Goal: Task Accomplishment & Management: Use online tool/utility

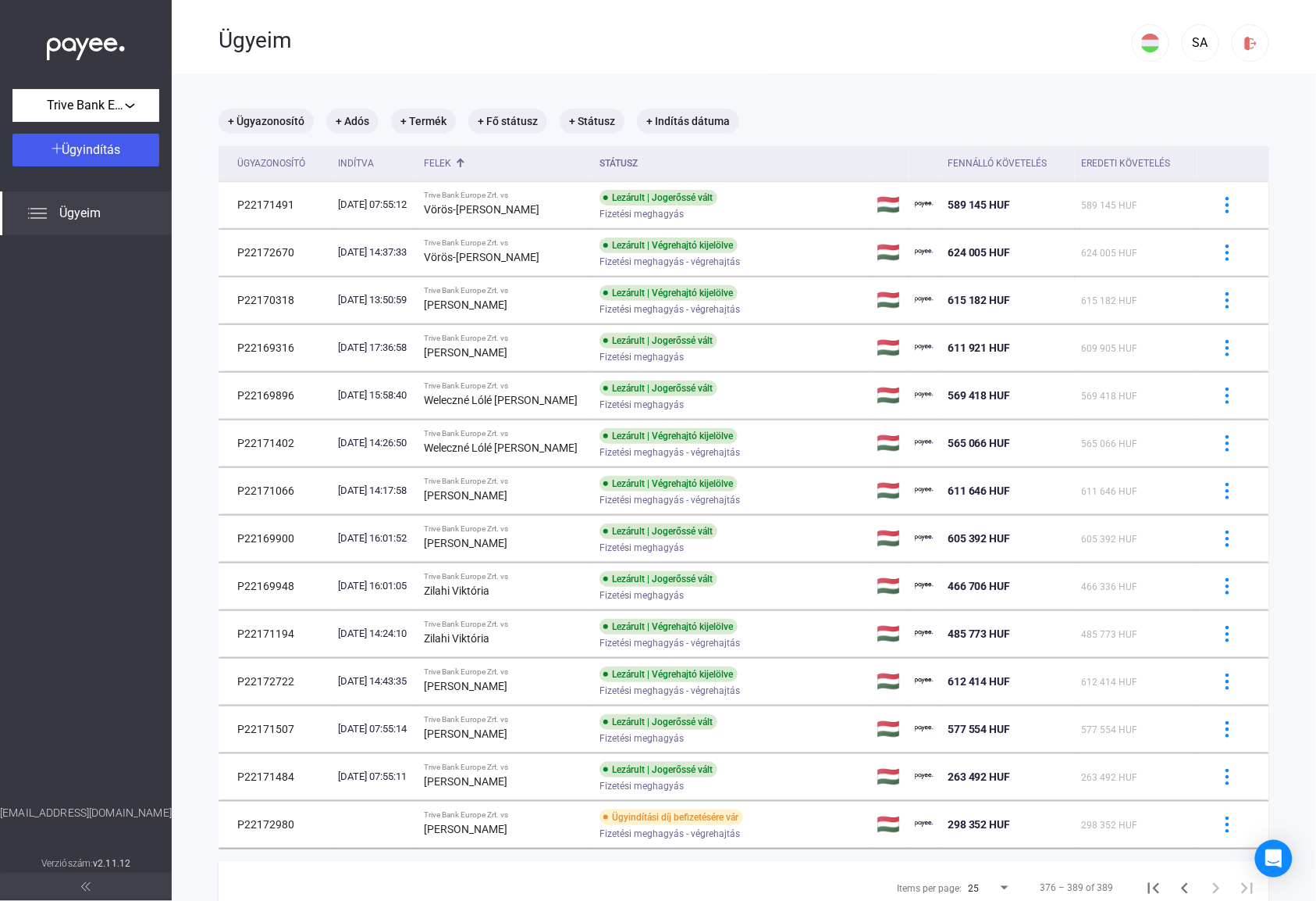
scroll to position [74, 0]
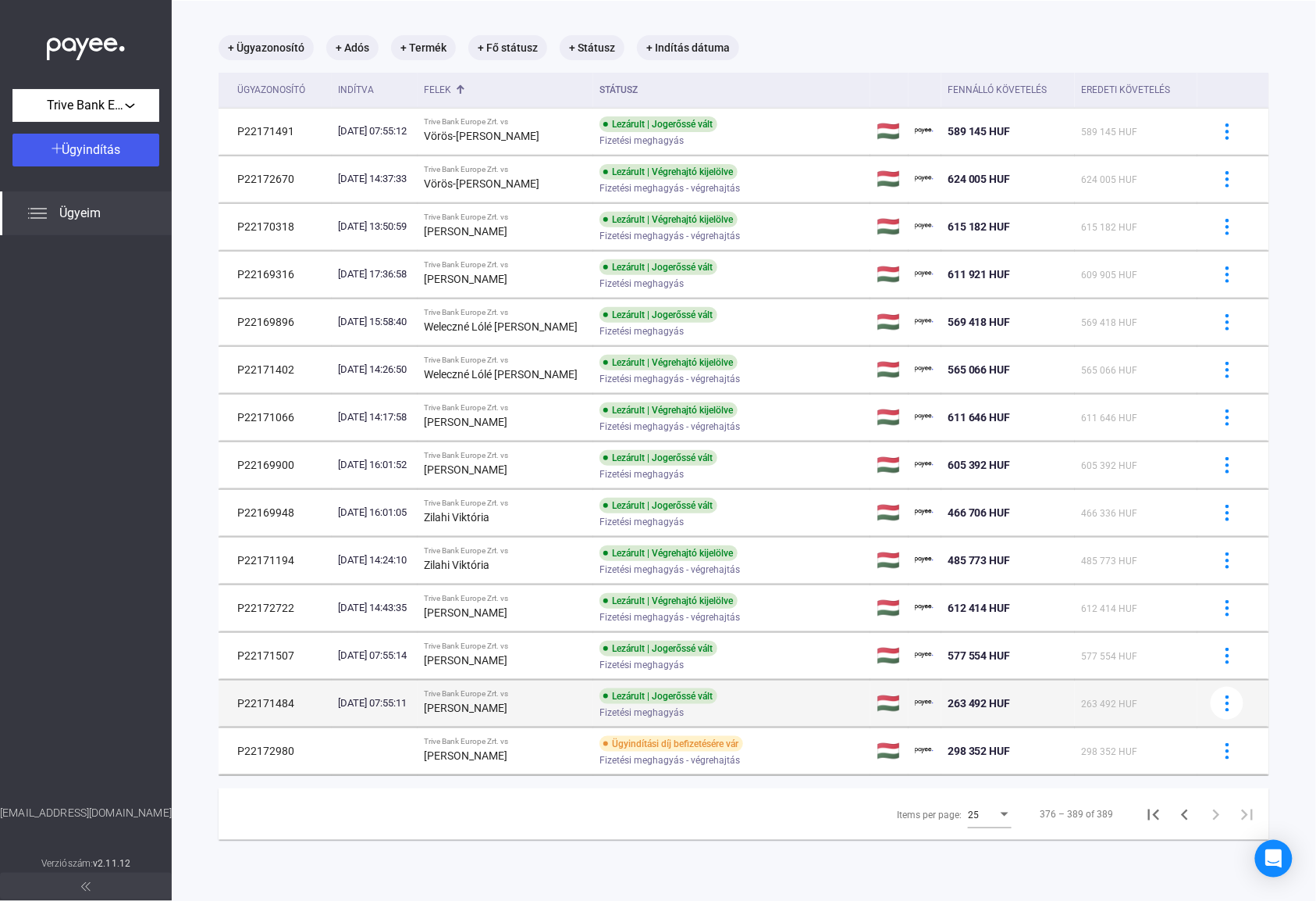
click at [496, 710] on strong "[PERSON_NAME]" at bounding box center [466, 708] width 84 height 13
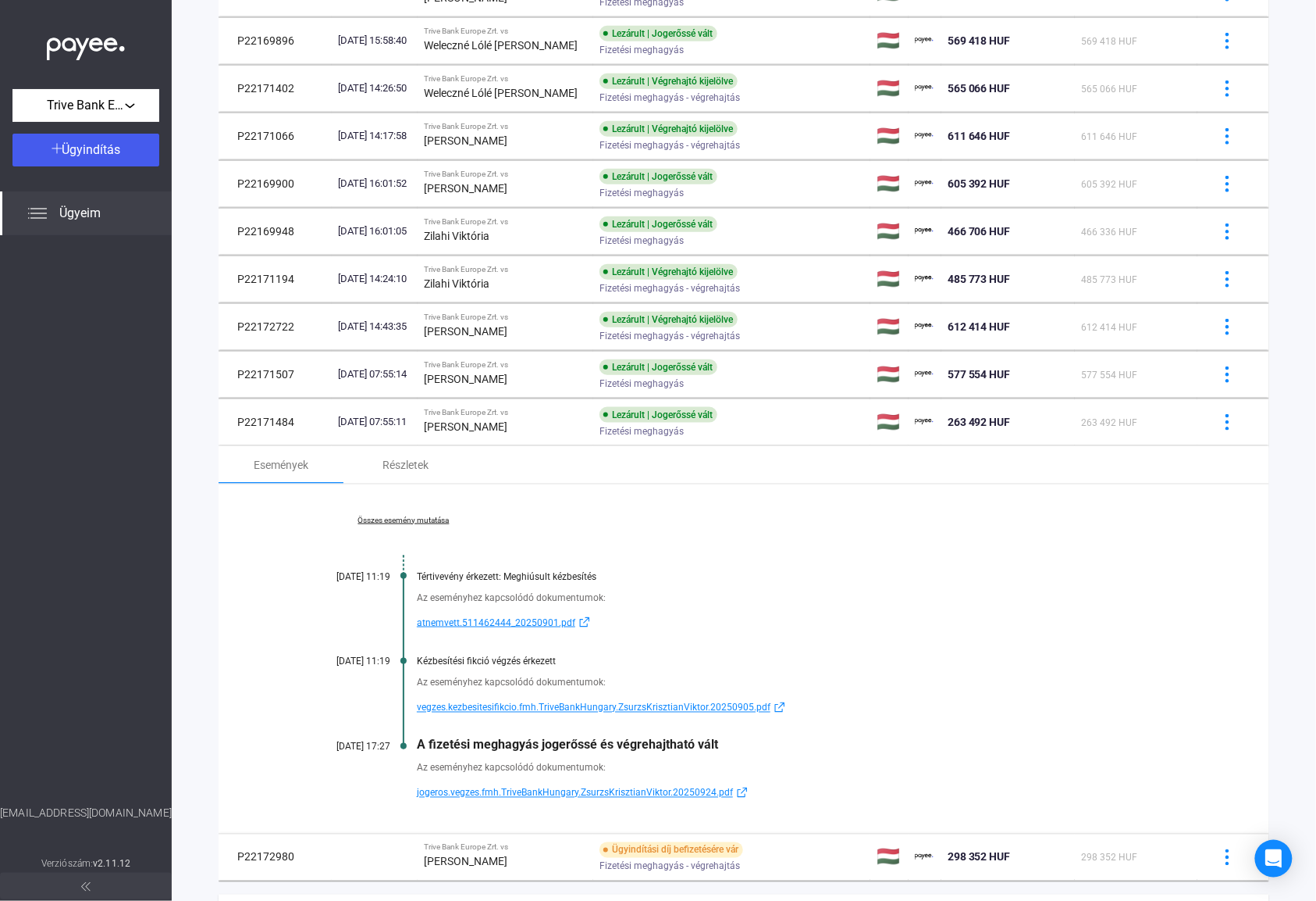
scroll to position [386, 0]
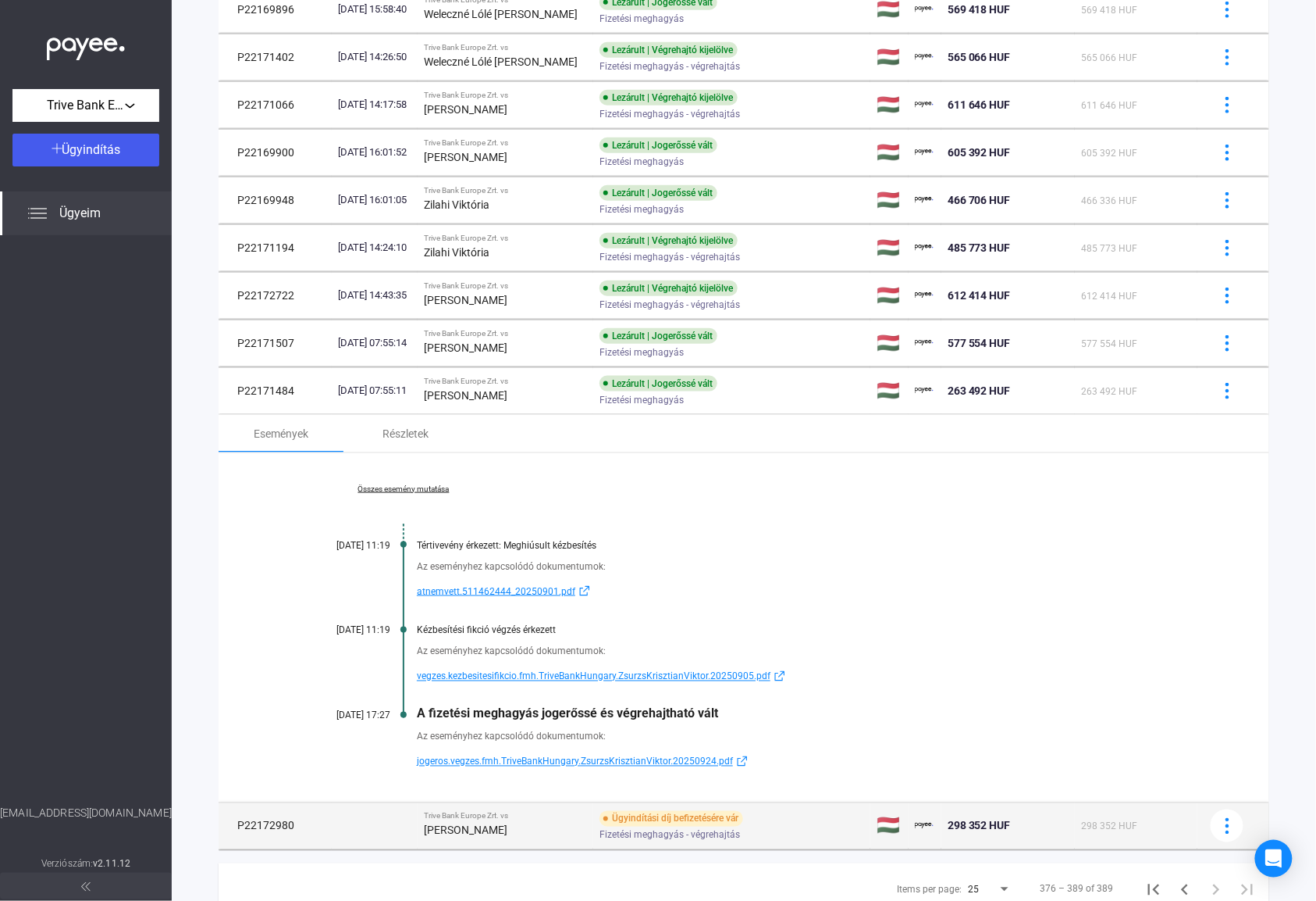
click at [507, 832] on strong "[PERSON_NAME]" at bounding box center [466, 830] width 84 height 13
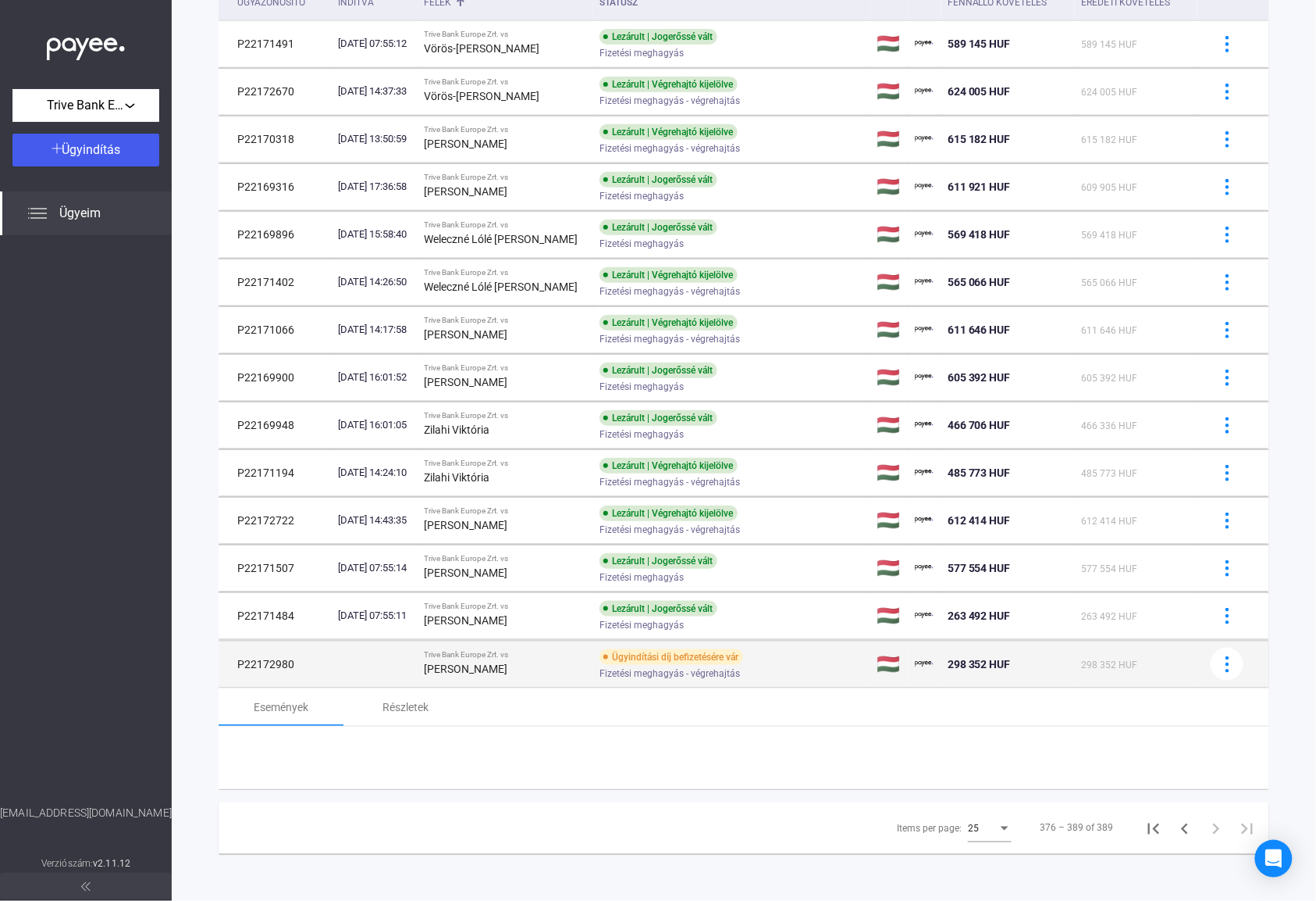
scroll to position [229, 0]
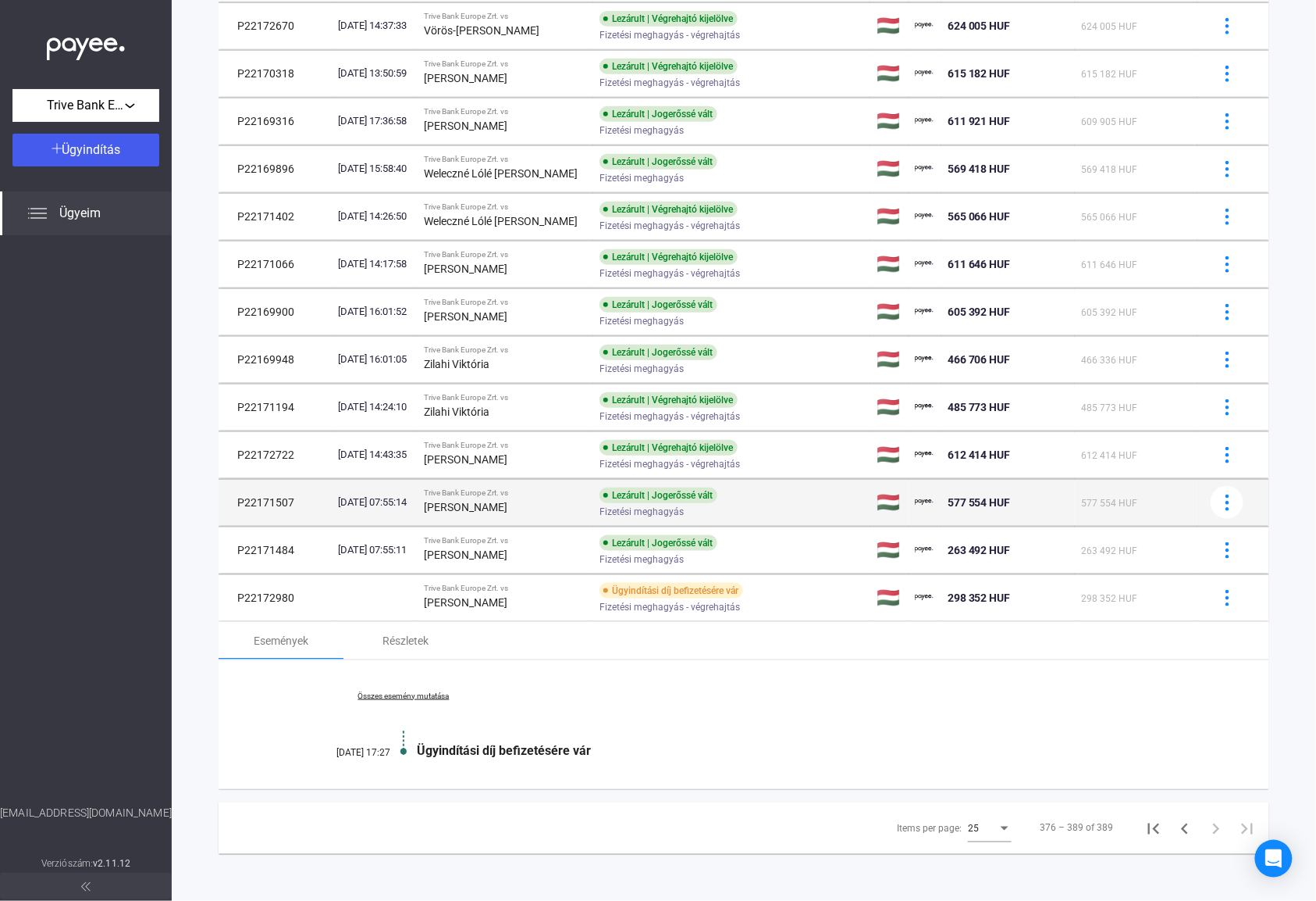
click at [489, 500] on strong "[PERSON_NAME]" at bounding box center [466, 506] width 84 height 13
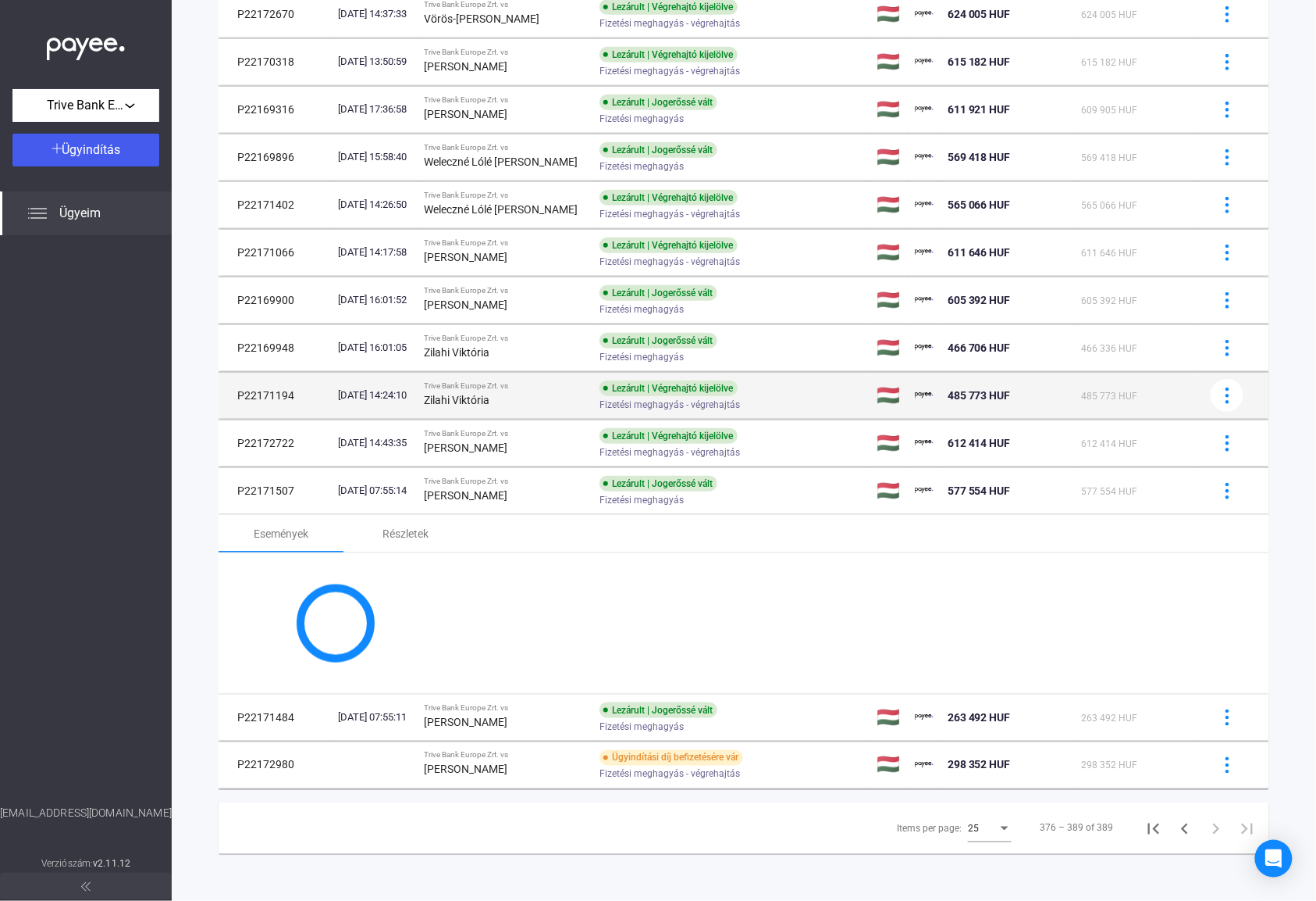
scroll to position [386, 0]
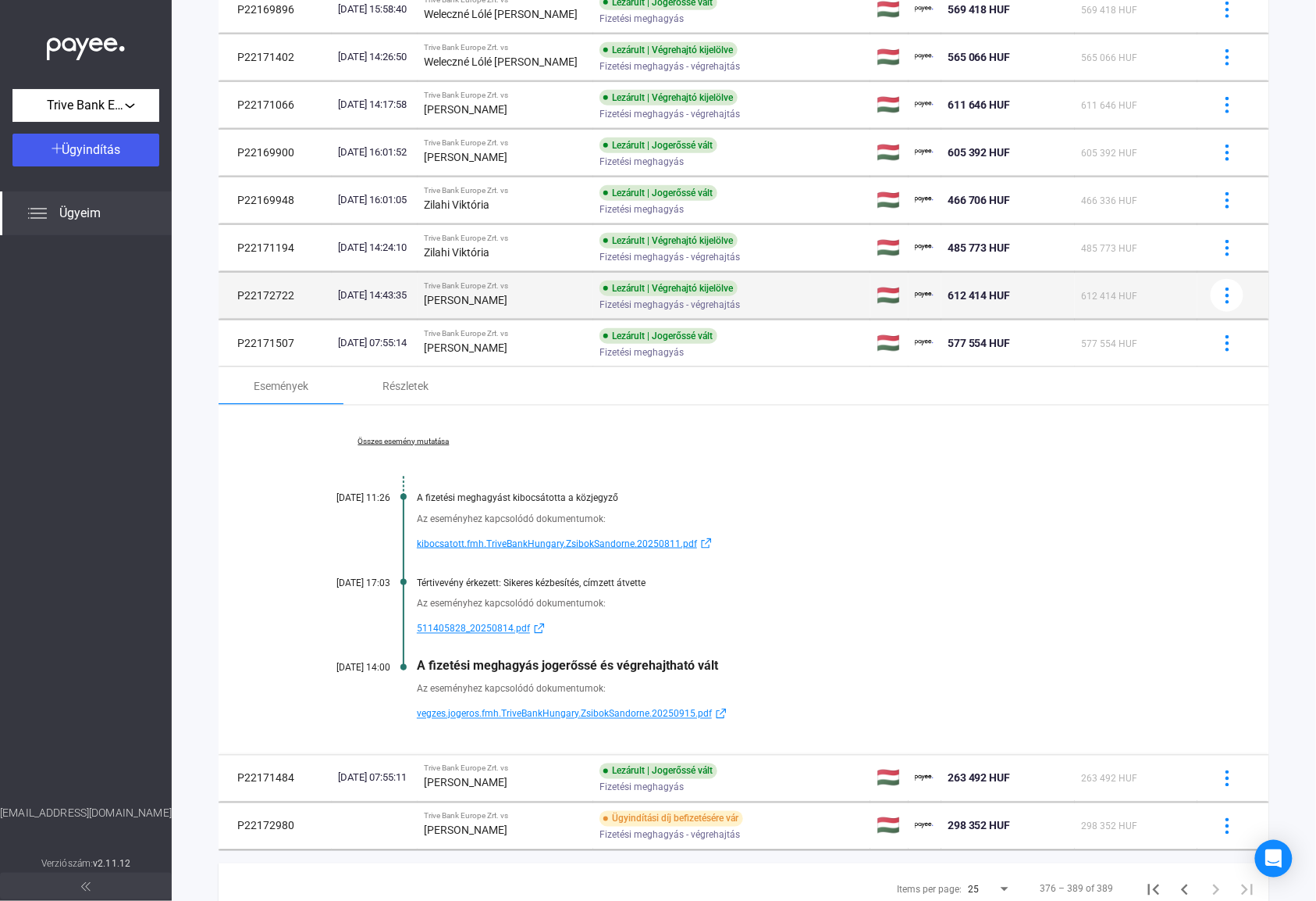
click at [632, 289] on div "Lezárult | Végrehajtó kijelölve" at bounding box center [668, 288] width 138 height 16
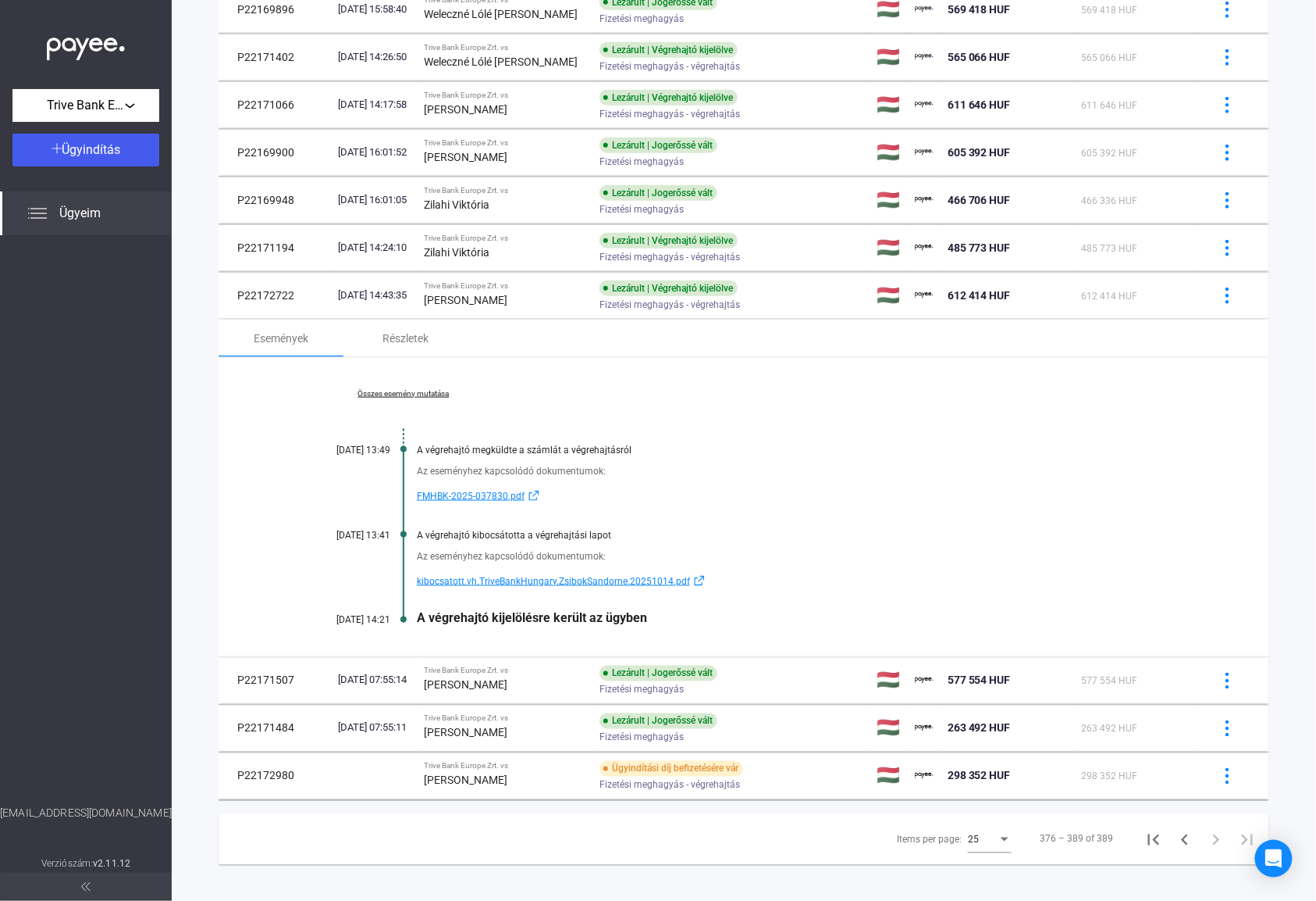
click at [422, 398] on link "Összes esemény mutatása" at bounding box center [403, 393] width 214 height 9
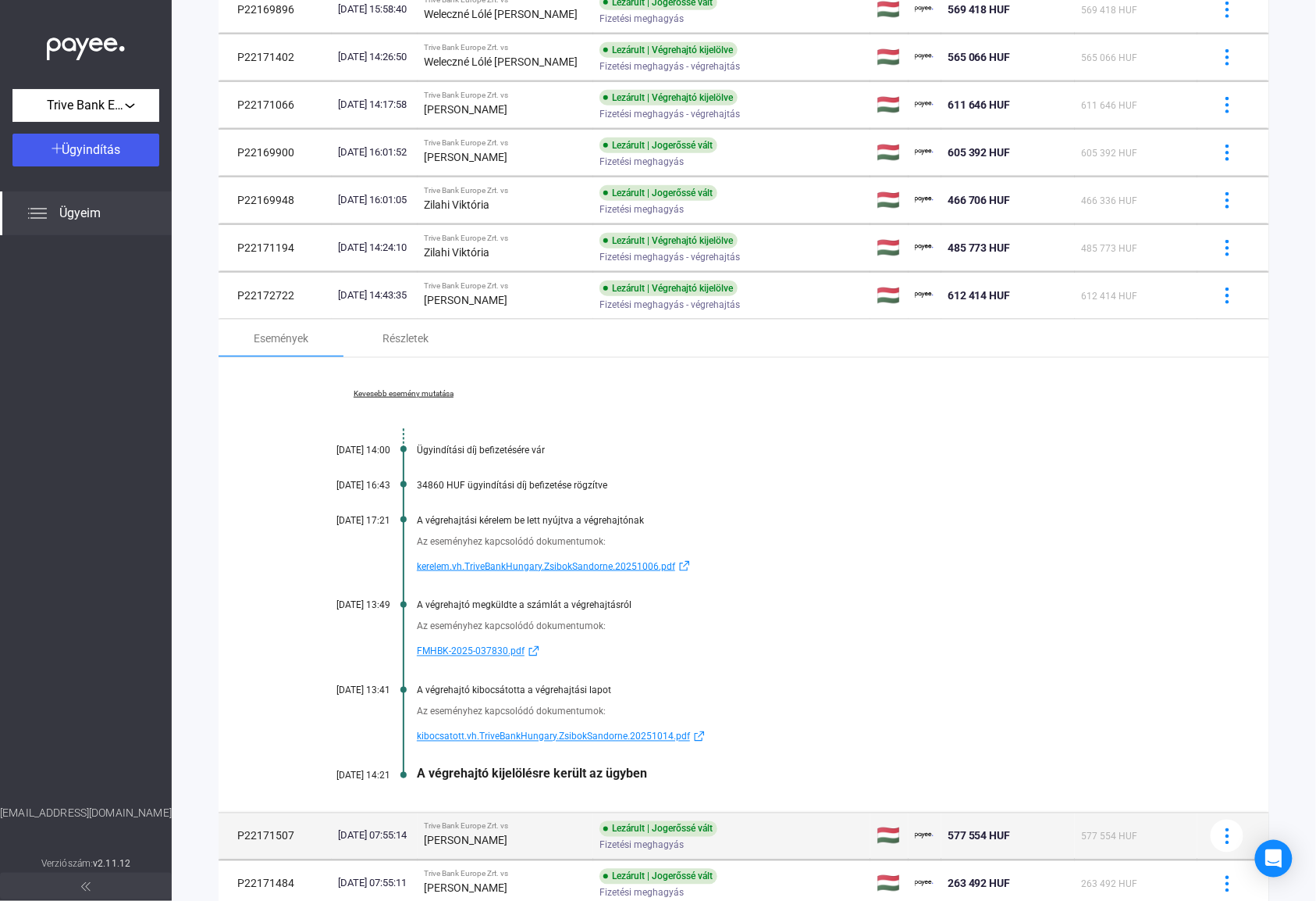
click at [547, 842] on div "[PERSON_NAME]" at bounding box center [506, 840] width 163 height 19
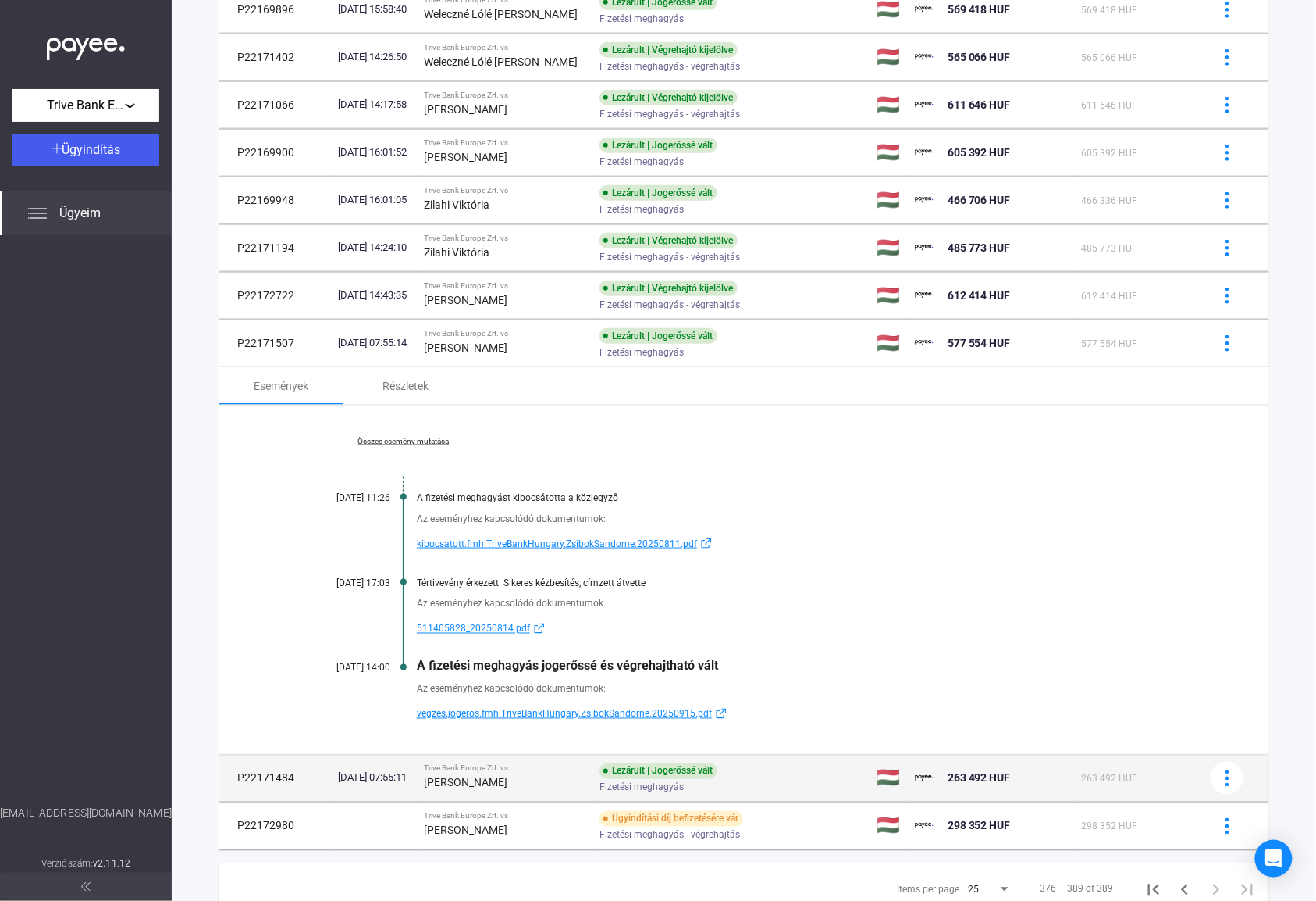
click at [566, 782] on div "[PERSON_NAME]" at bounding box center [506, 782] width 163 height 19
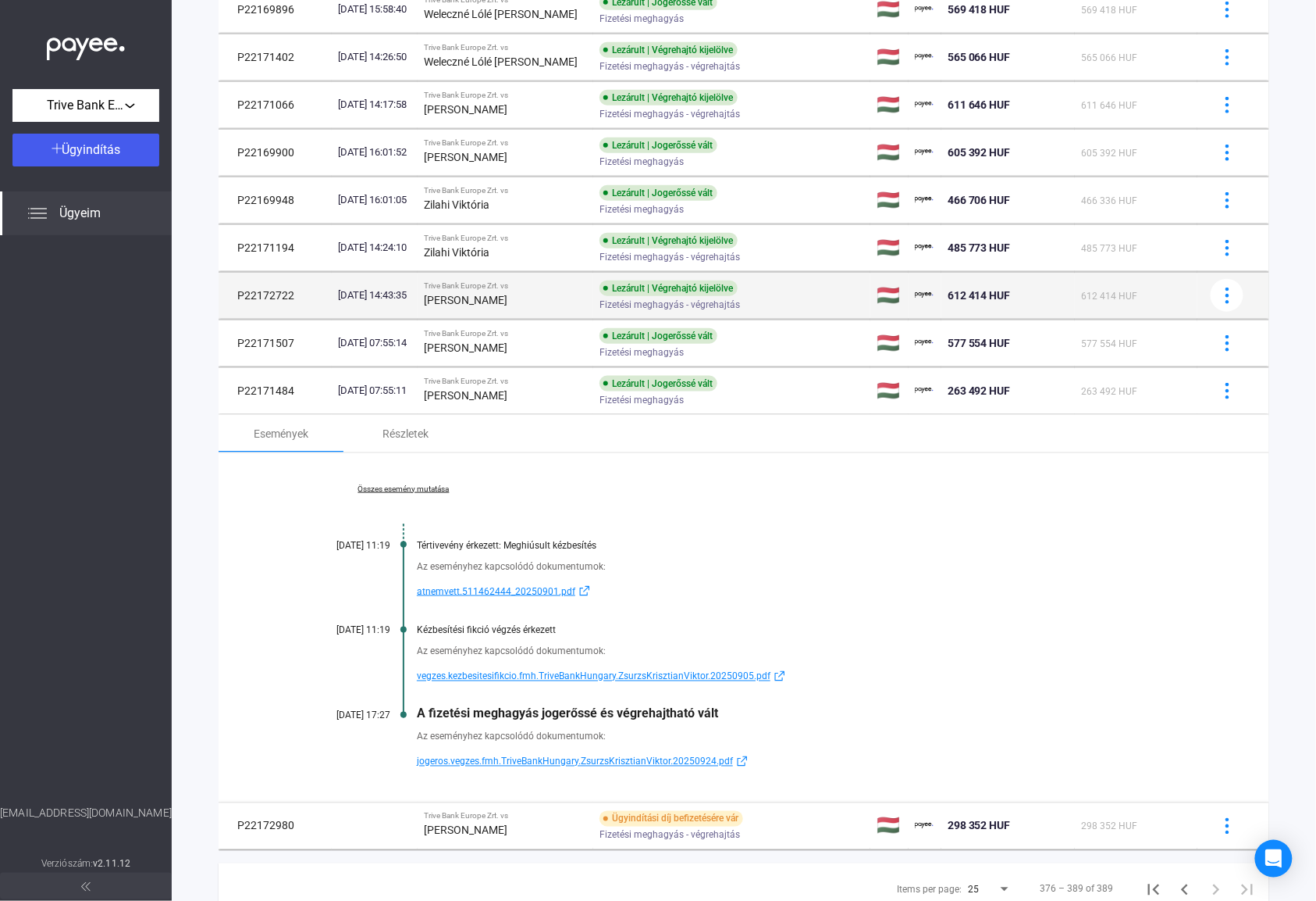
click at [583, 297] on div "[PERSON_NAME]" at bounding box center [506, 300] width 163 height 19
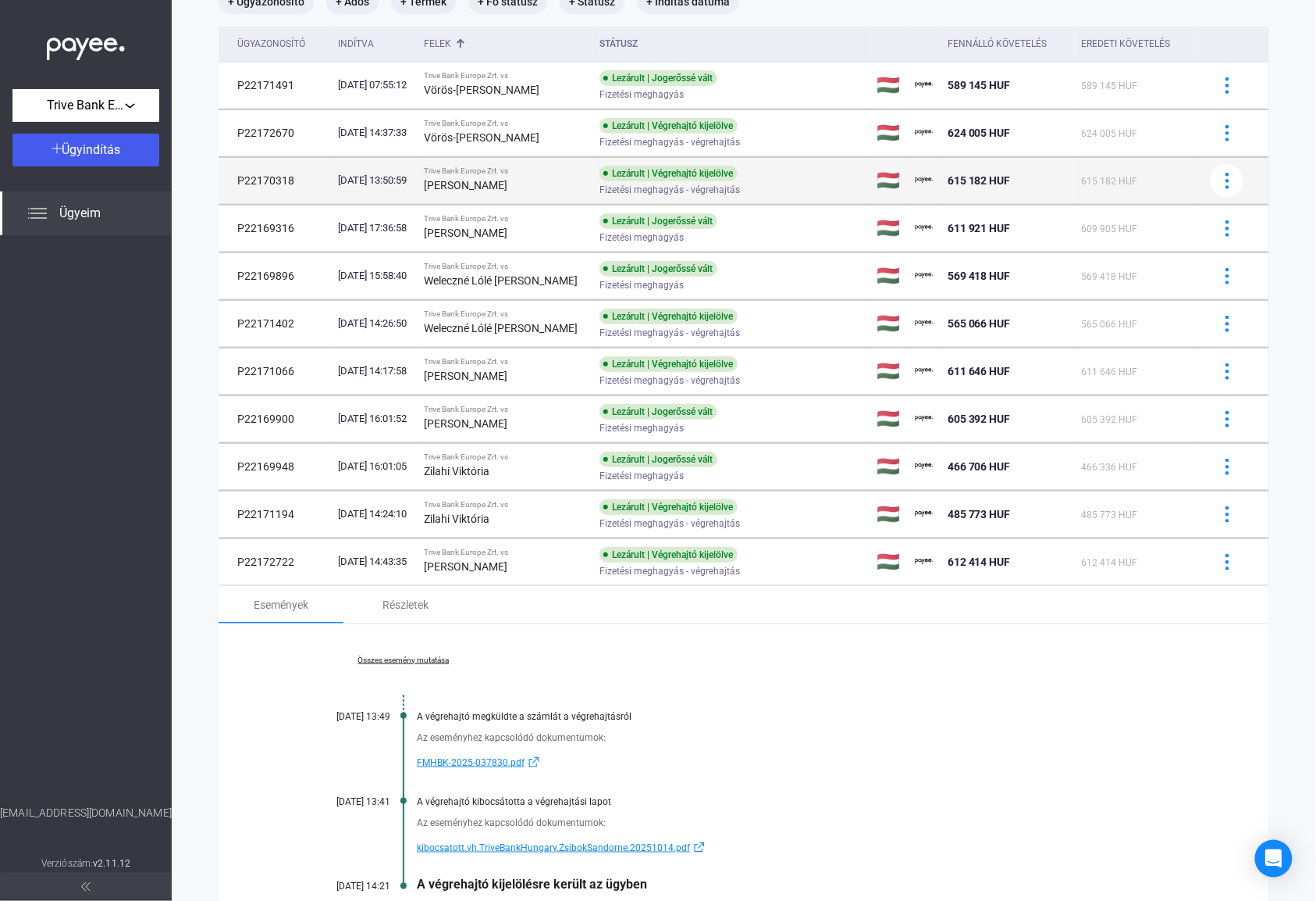
scroll to position [0, 0]
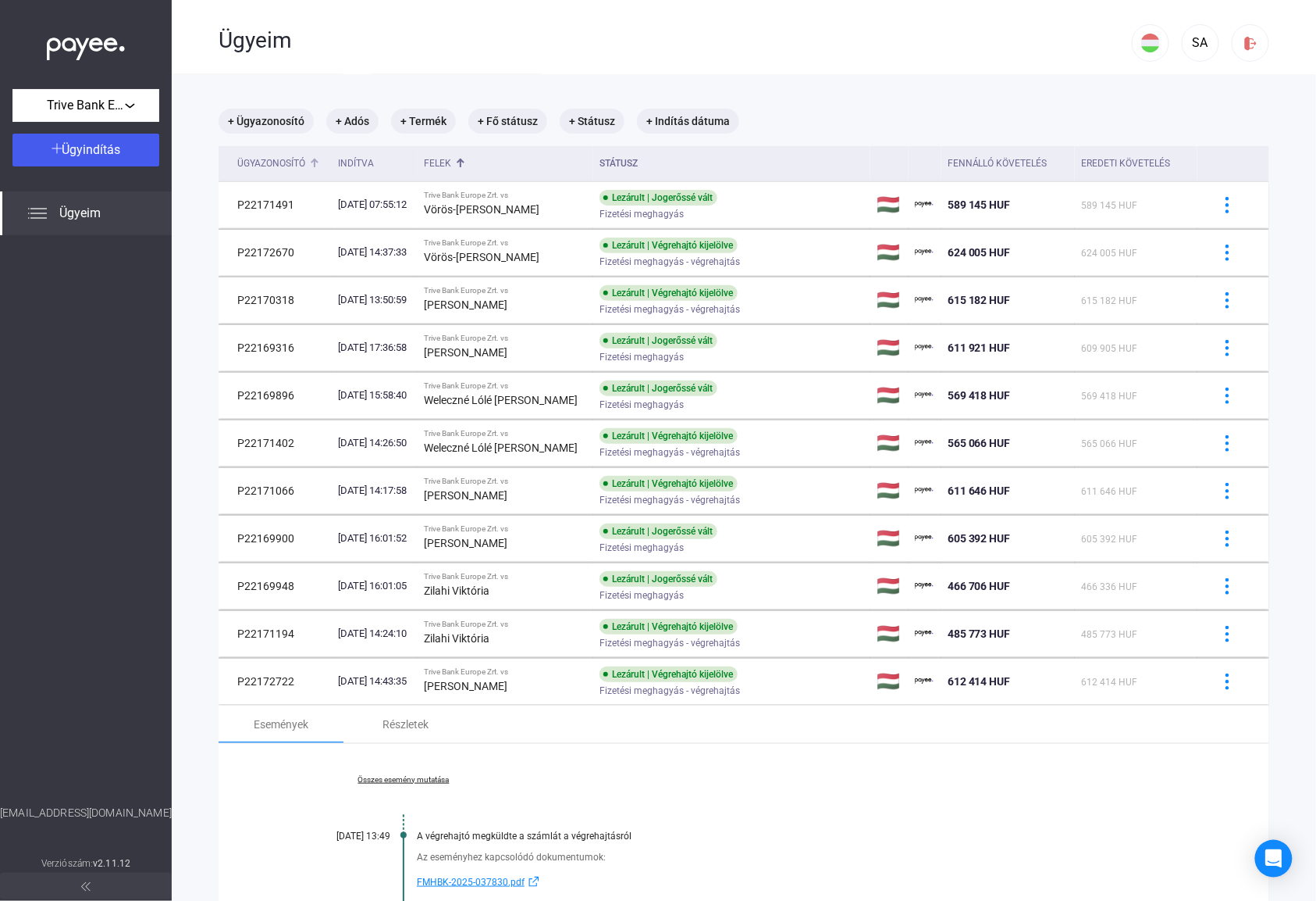
click at [258, 170] on div "Ügyazonosító" at bounding box center [271, 162] width 68 height 19
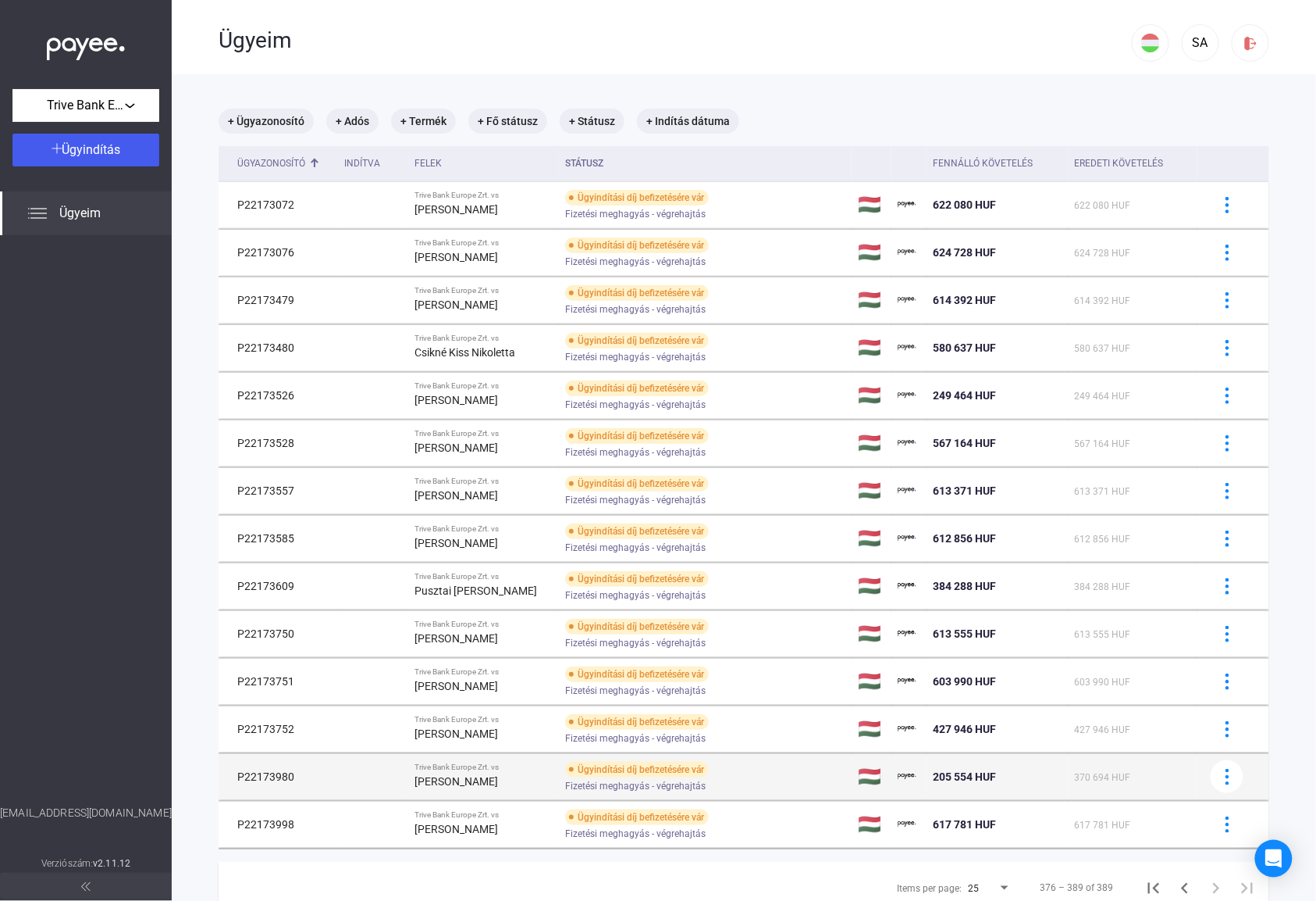
click at [395, 785] on td at bounding box center [373, 776] width 70 height 47
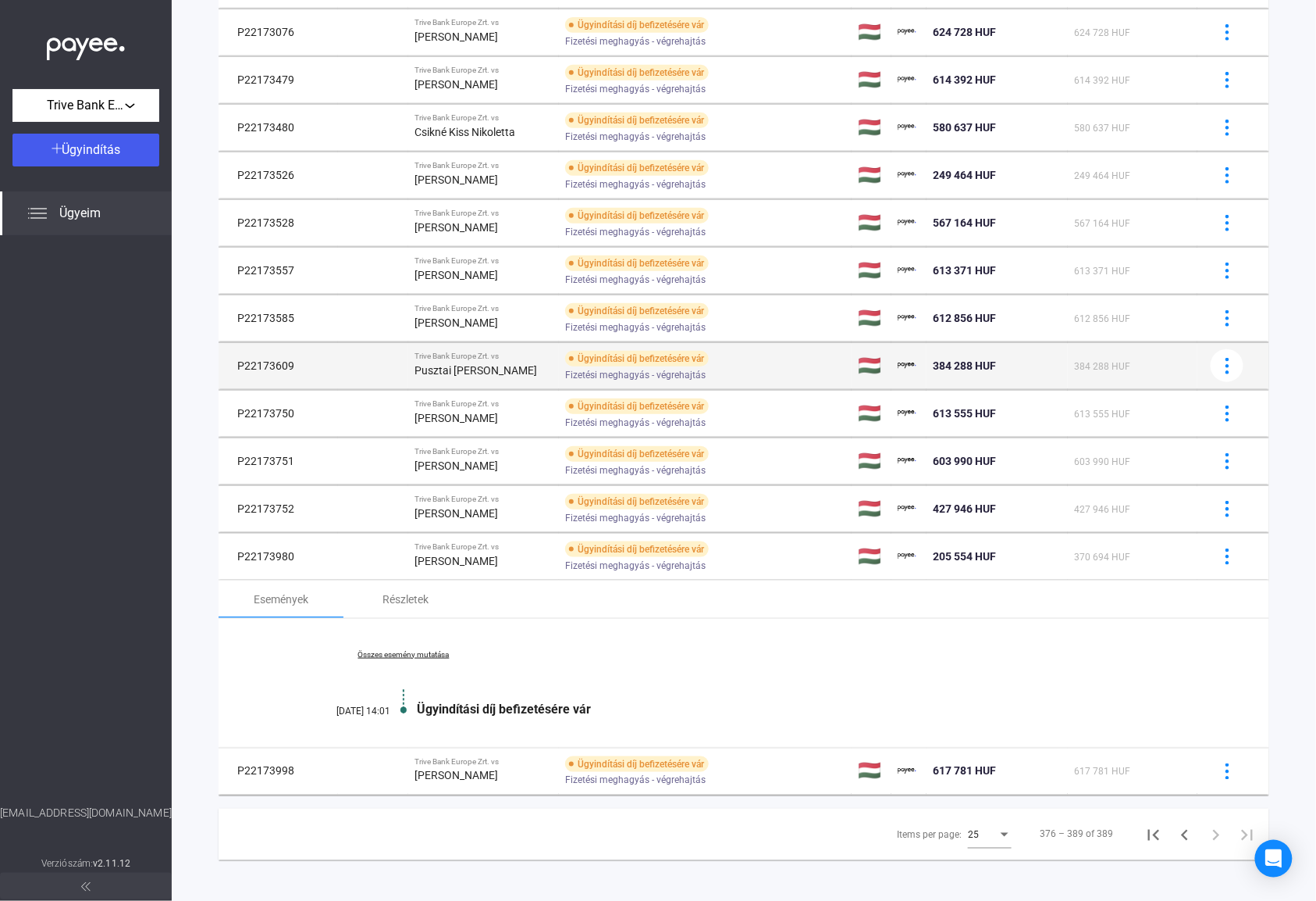
scroll to position [229, 0]
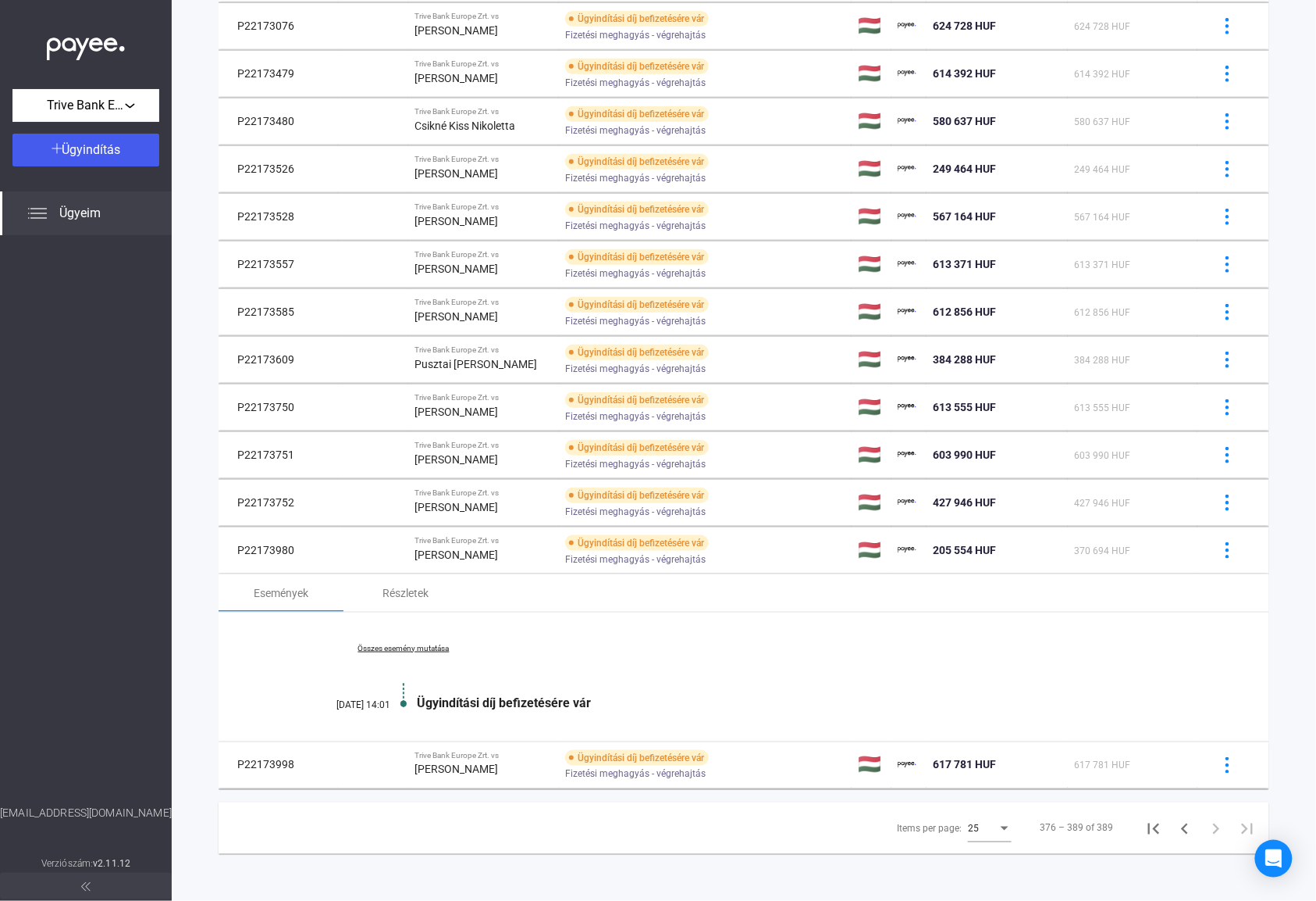
click at [845, 635] on div "Összes esemény mutatása [DATE] 14:01 Ügyindítási díj befizetésére vár" at bounding box center [743, 676] width 1051 height 129
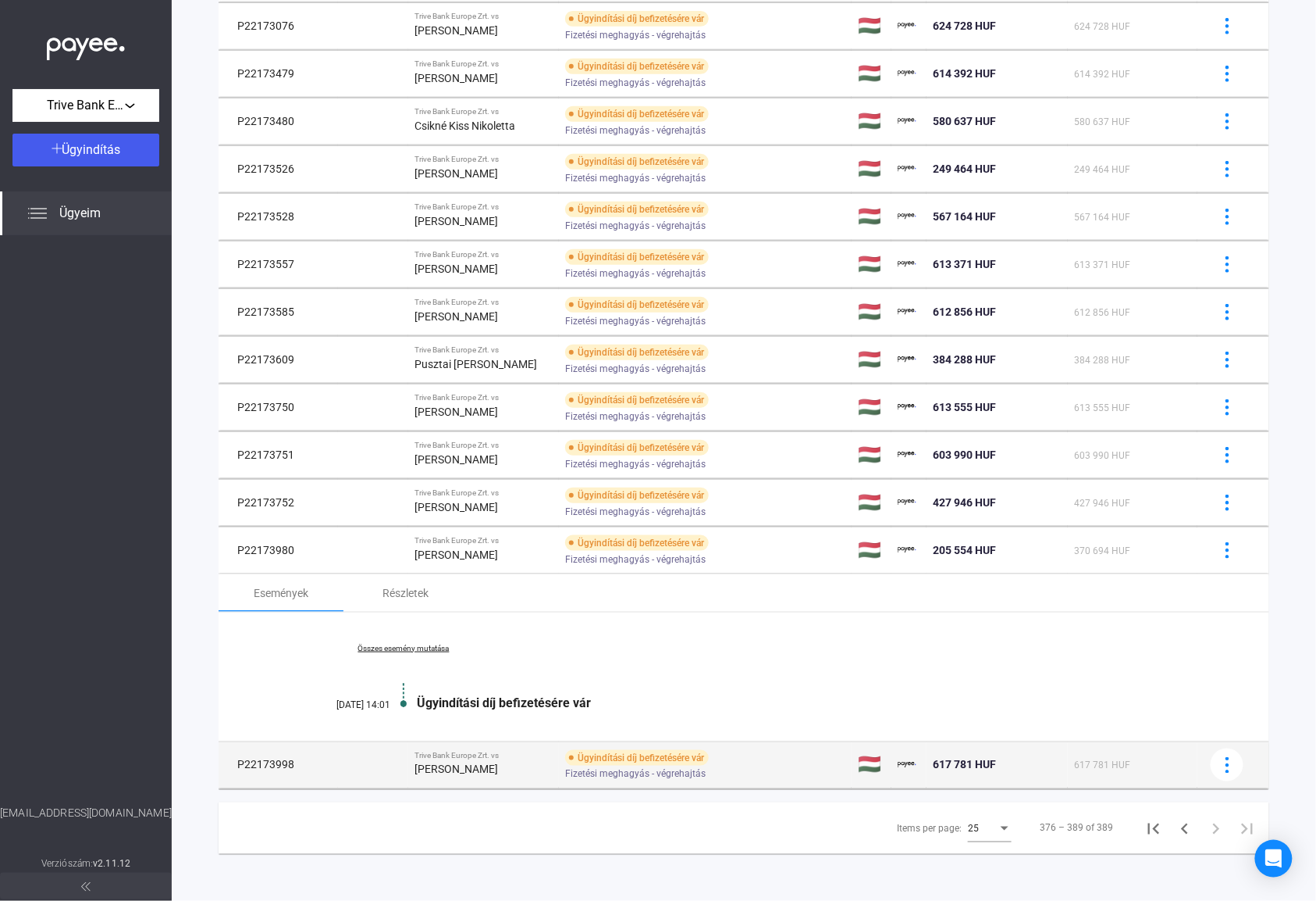
click at [332, 763] on td "P22173998" at bounding box center [278, 764] width 120 height 47
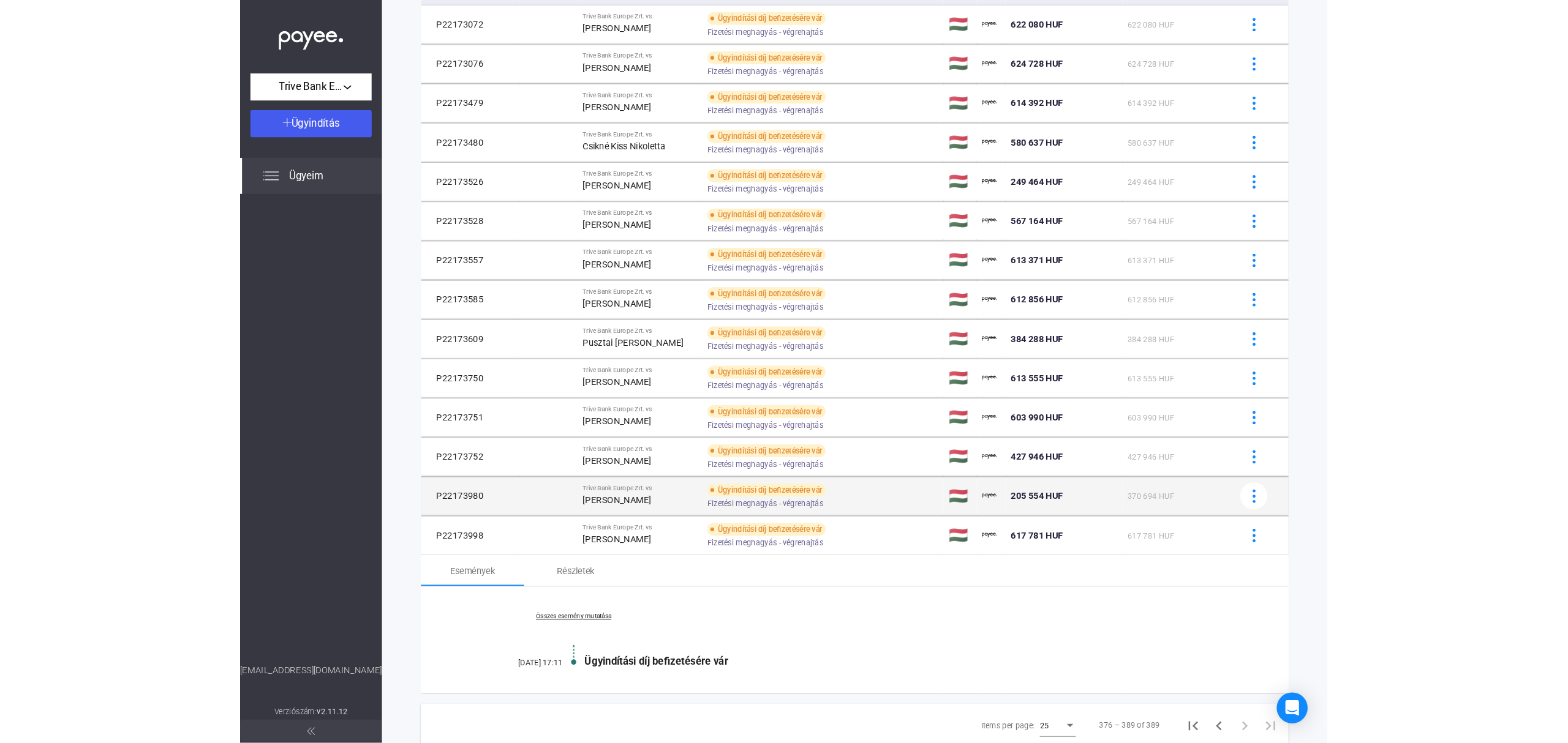
scroll to position [98, 0]
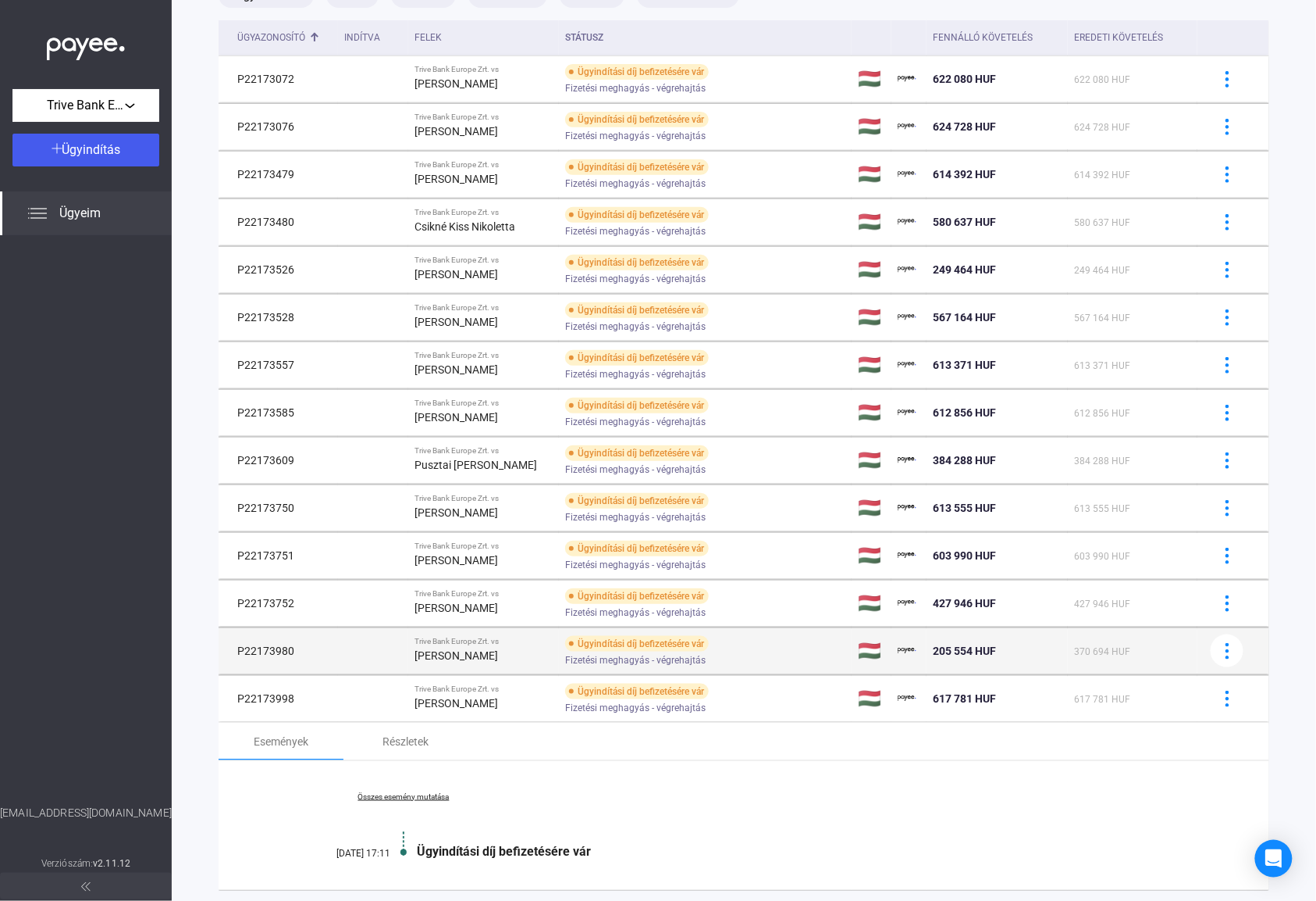
click at [525, 655] on div "[PERSON_NAME]" at bounding box center [484, 655] width 139 height 19
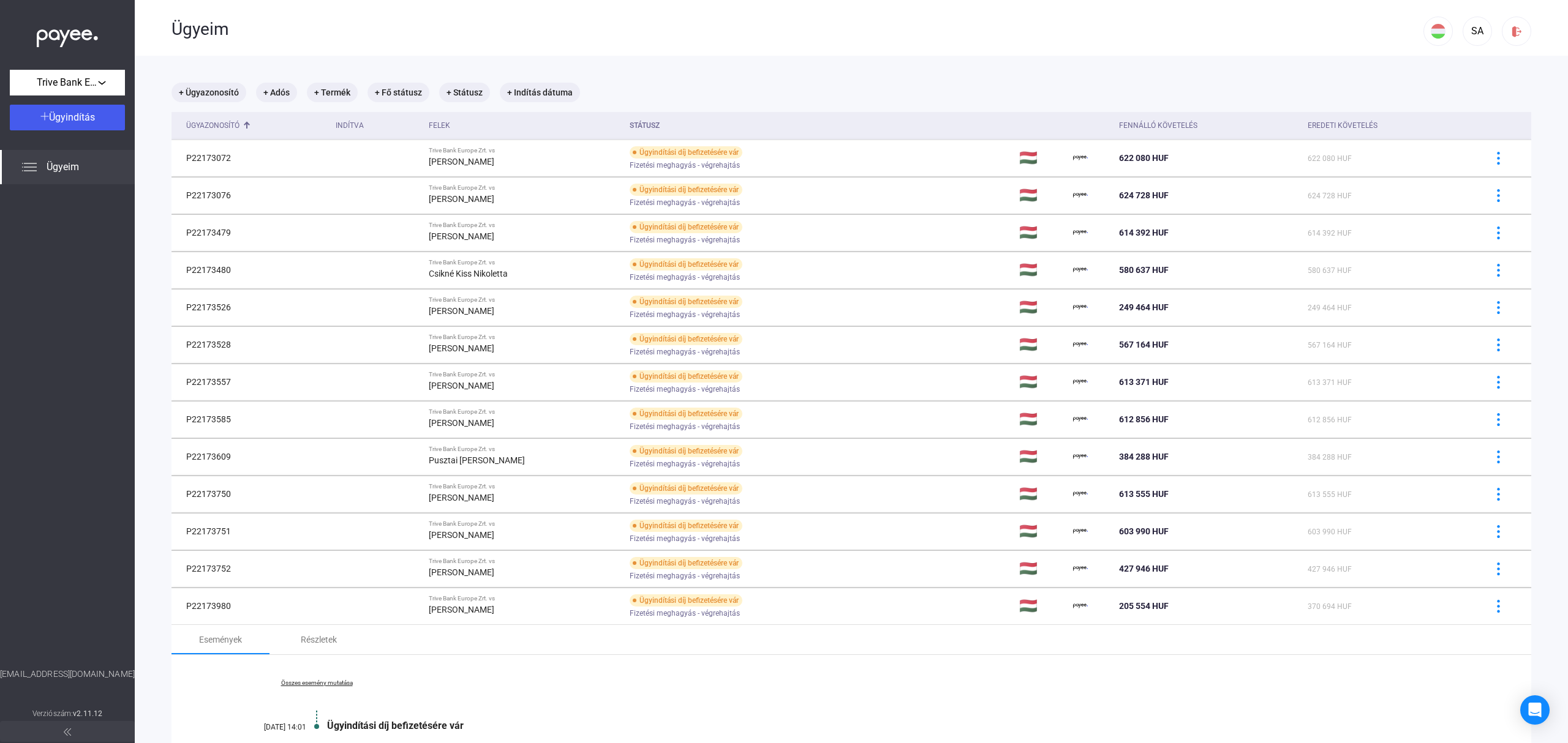
scroll to position [0, 0]
click at [274, 95] on mat-chip "+ Adós" at bounding box center [277, 95] width 41 height 20
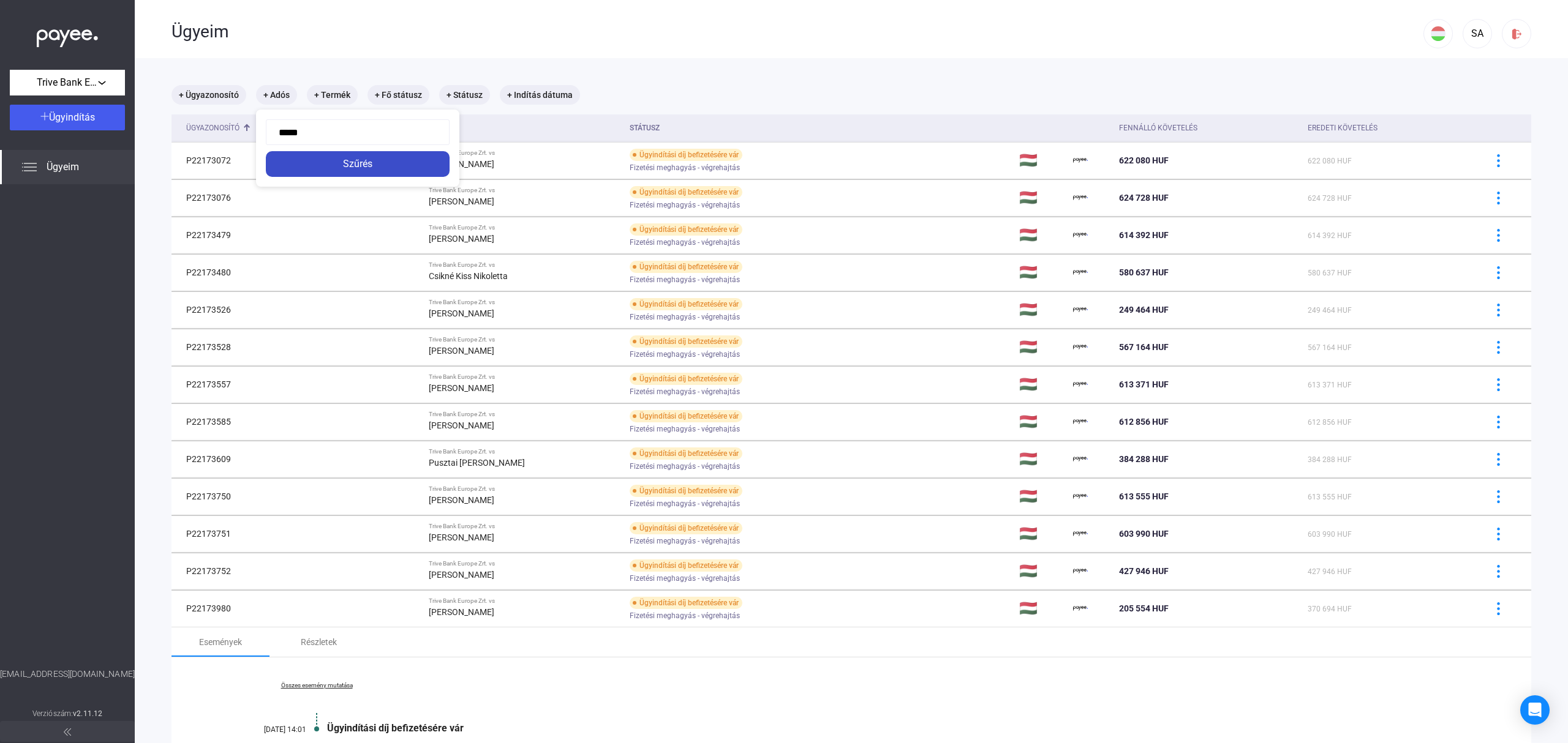
type input "******"
click button "Szűrés" at bounding box center [357, 164] width 184 height 26
